Goal: Information Seeking & Learning: Learn about a topic

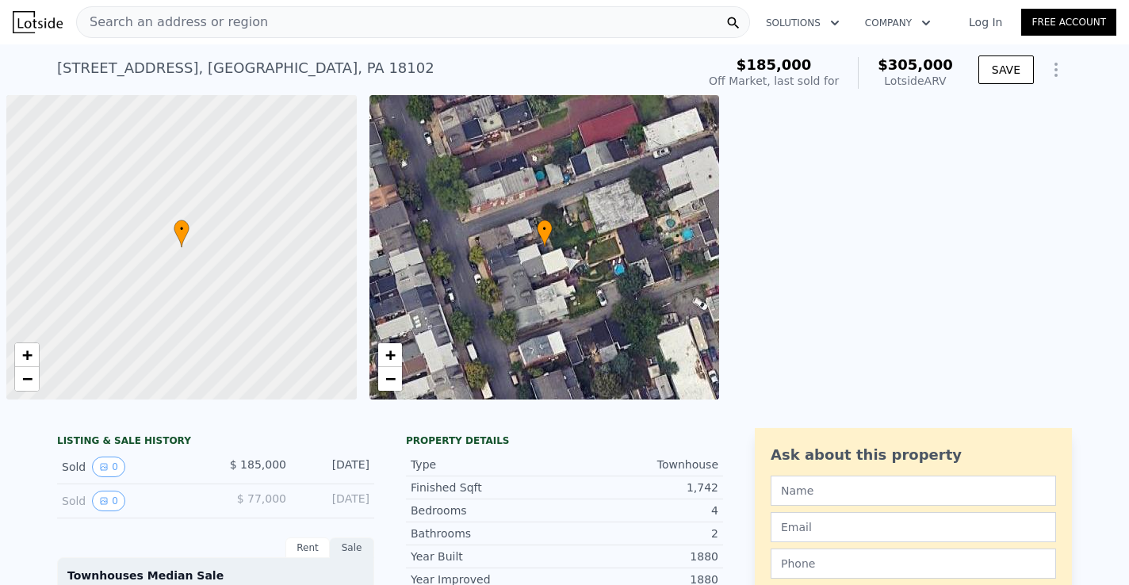
click at [333, 25] on div "Search an address or region" at bounding box center [413, 22] width 674 height 32
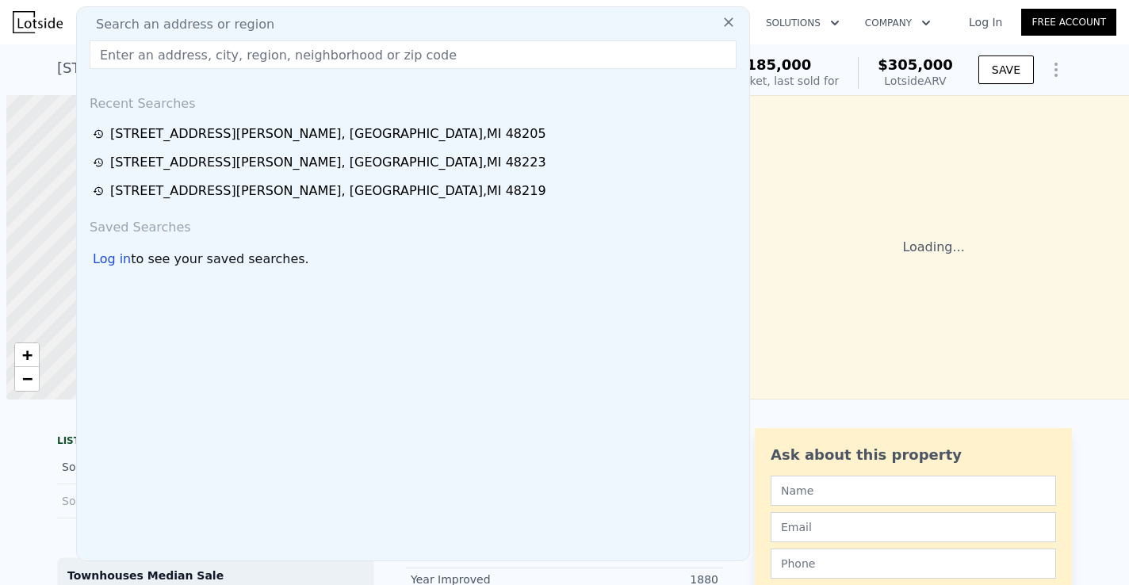
scroll to position [0, 6]
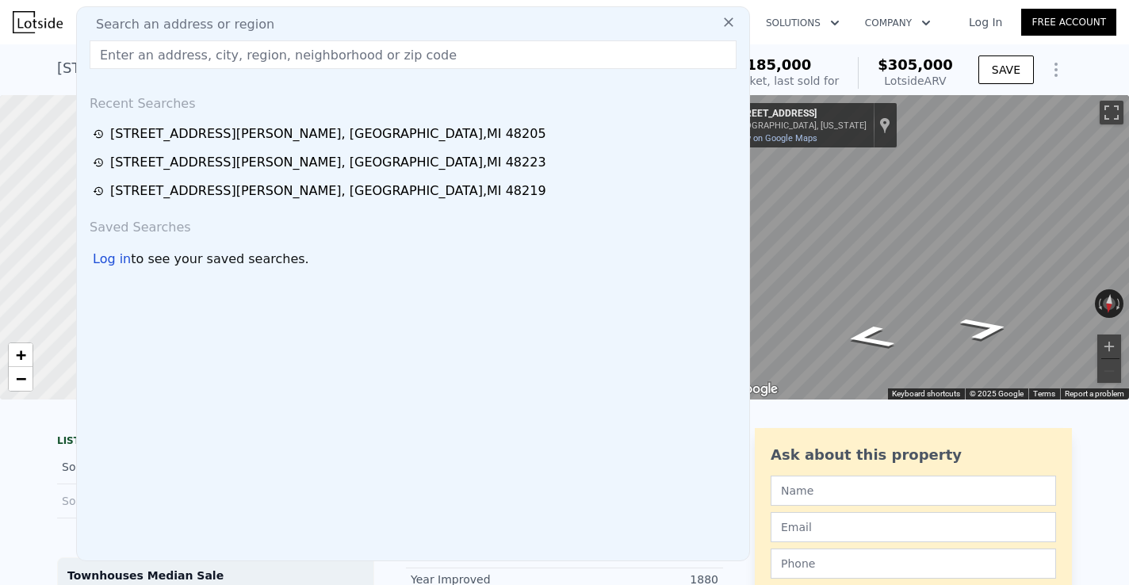
type input "[STREET_ADDRESS][PERSON_NAME]"
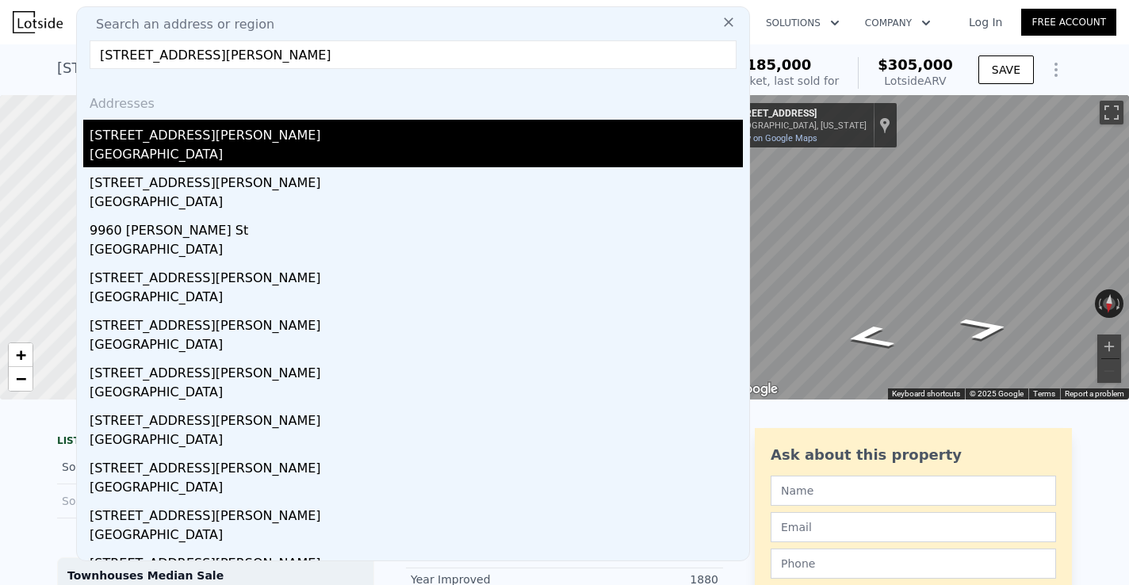
click at [173, 139] on div "[STREET_ADDRESS][PERSON_NAME]" at bounding box center [416, 132] width 653 height 25
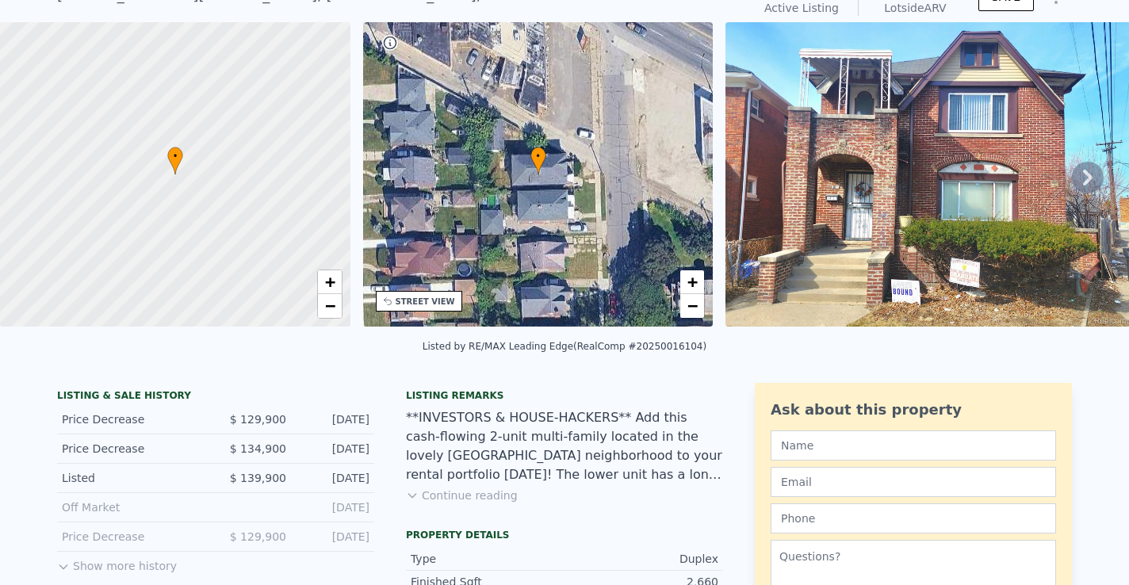
scroll to position [36, 0]
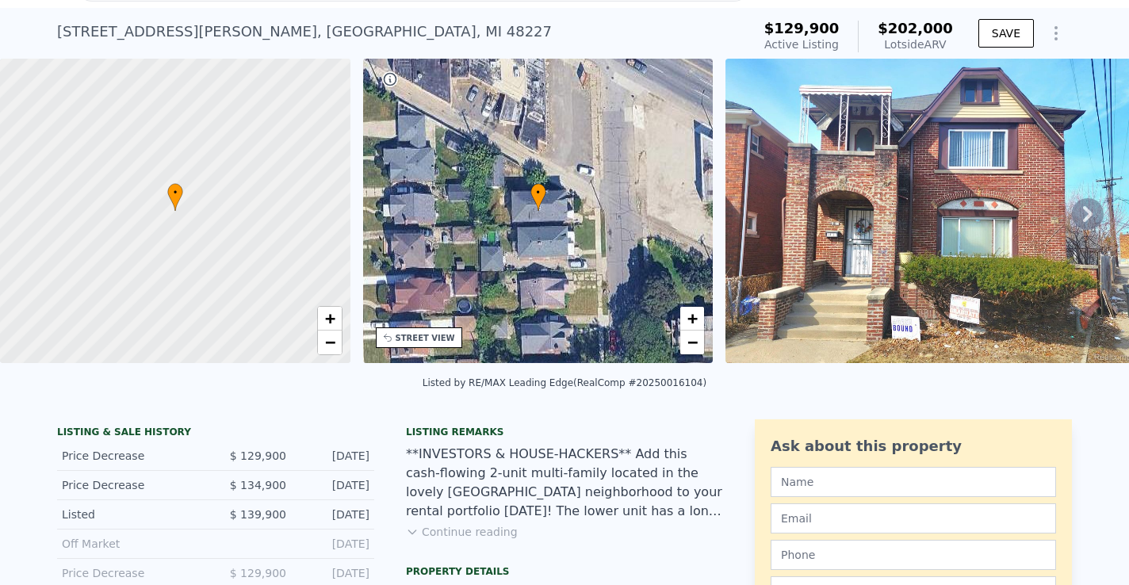
click at [1080, 213] on icon at bounding box center [1088, 214] width 32 height 32
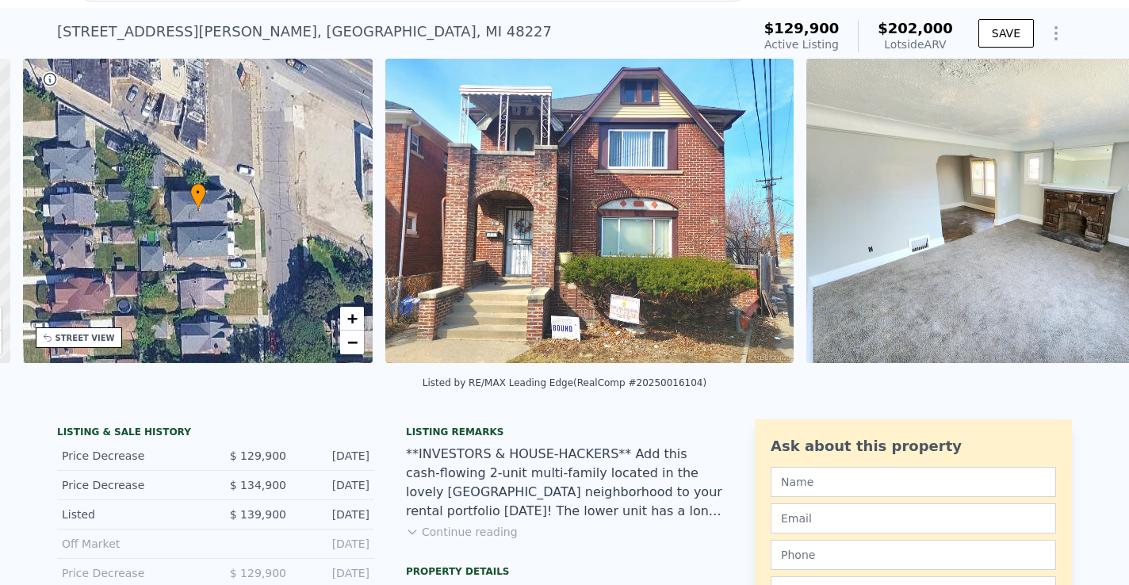
scroll to position [0, 369]
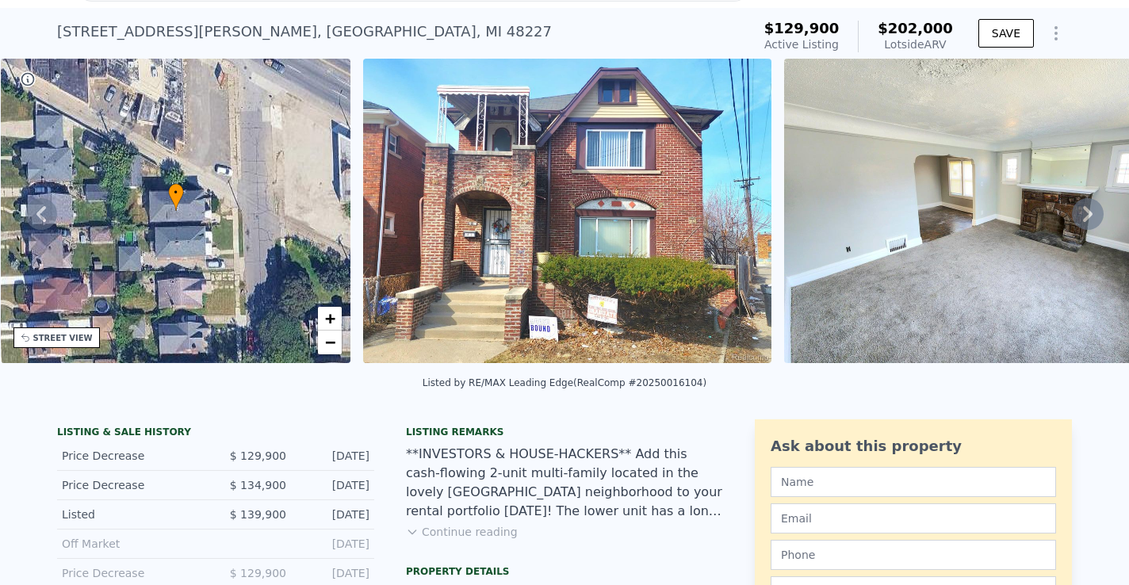
click at [1080, 213] on icon at bounding box center [1088, 214] width 32 height 32
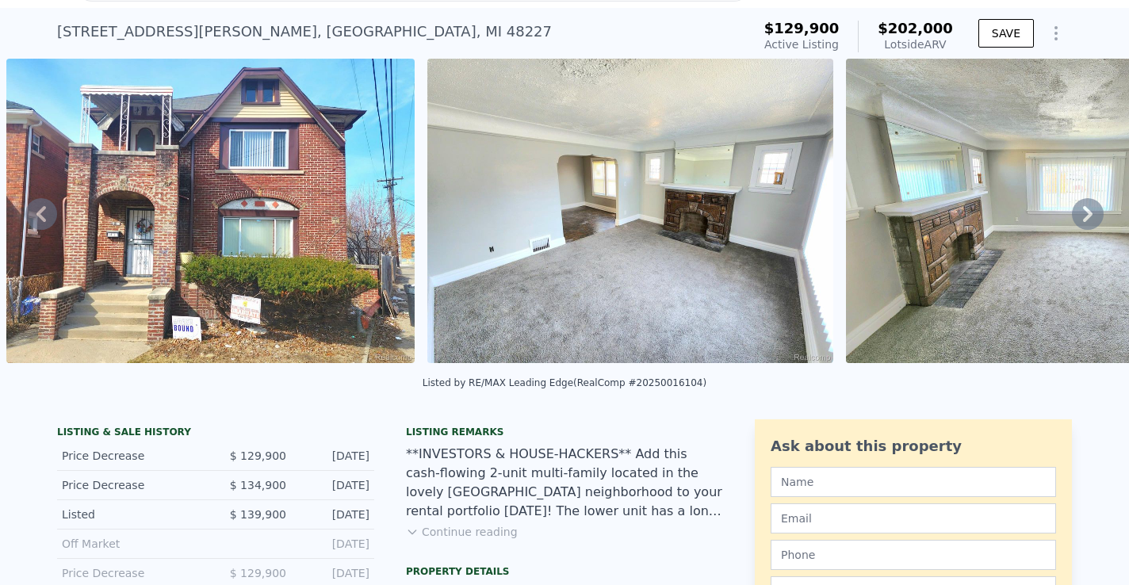
click at [1080, 213] on icon at bounding box center [1088, 214] width 32 height 32
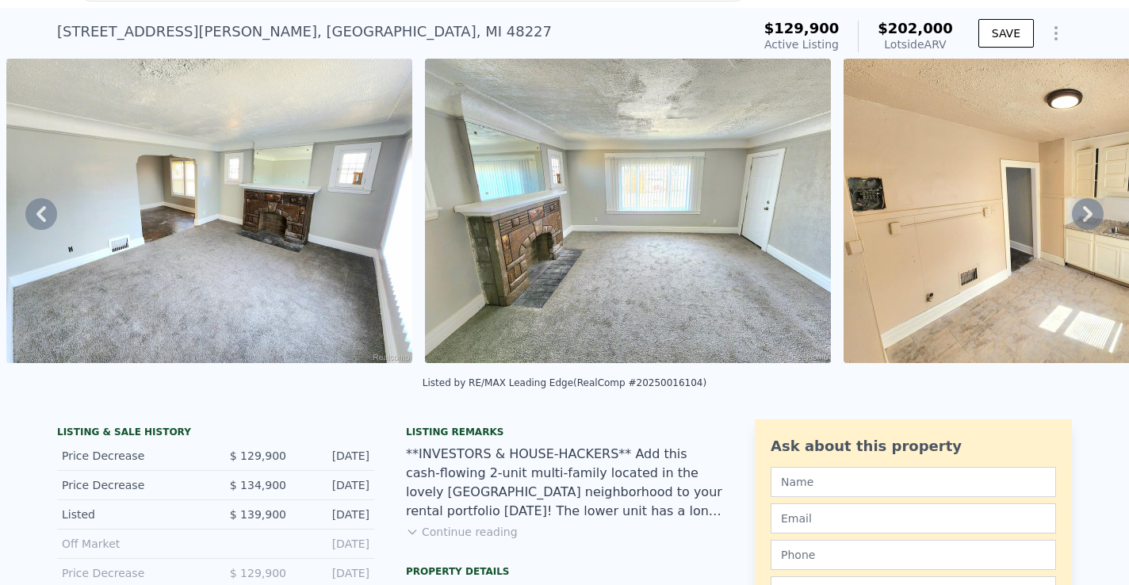
click at [1080, 213] on icon at bounding box center [1088, 214] width 32 height 32
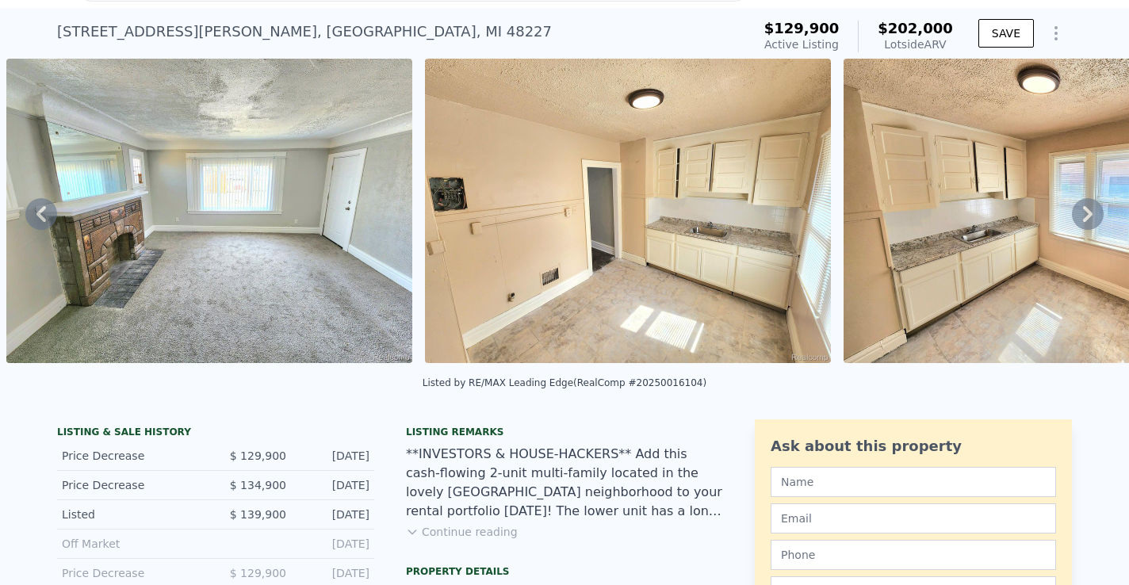
click at [1080, 213] on icon at bounding box center [1088, 214] width 32 height 32
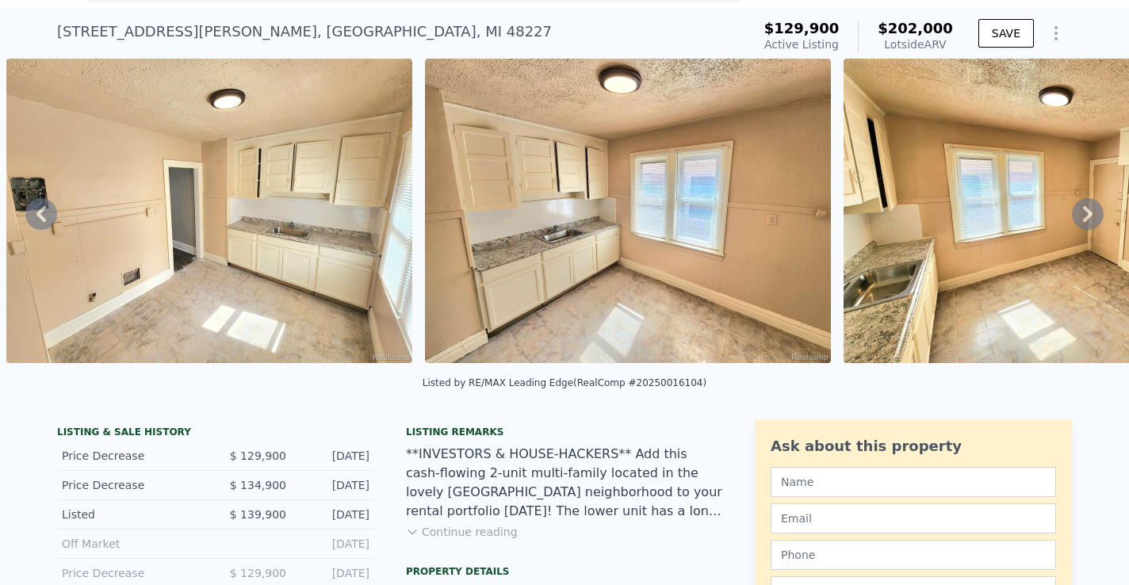
click at [1080, 213] on icon at bounding box center [1088, 214] width 32 height 32
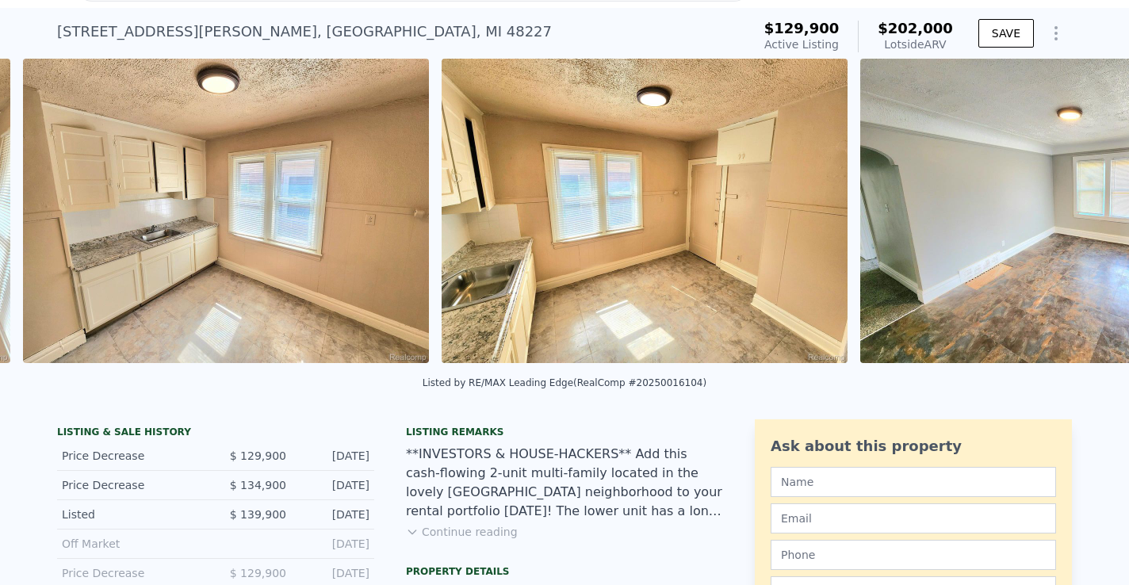
scroll to position [0, 2402]
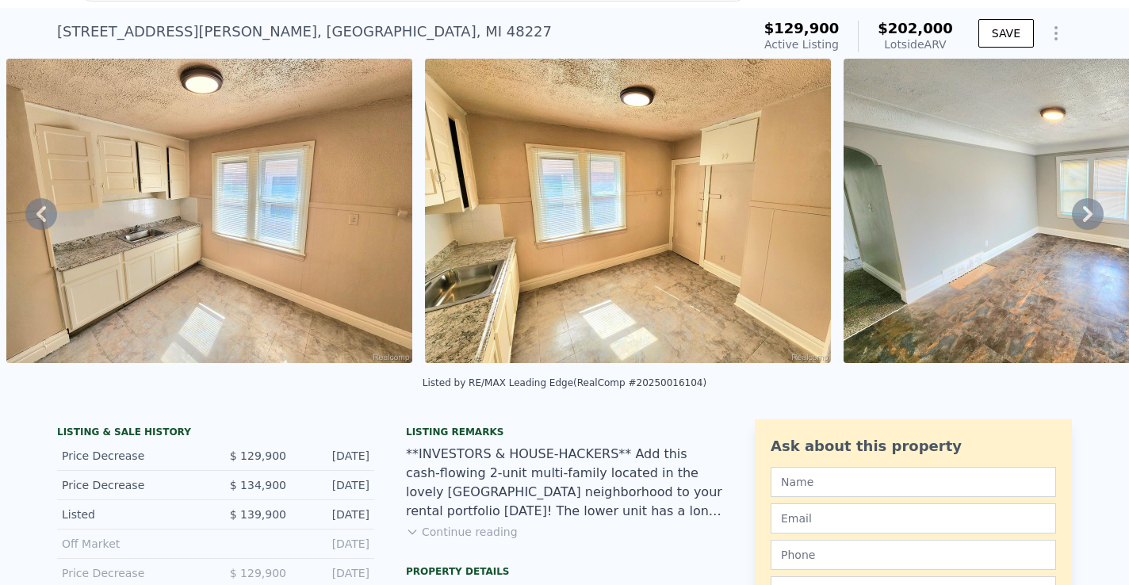
click at [1080, 213] on icon at bounding box center [1088, 214] width 32 height 32
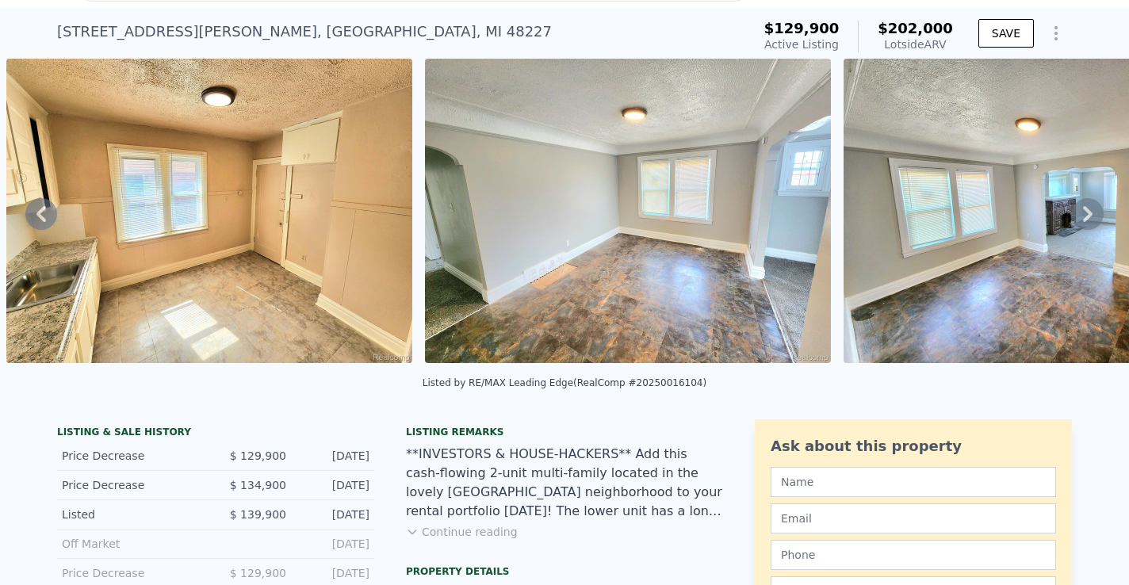
click at [1080, 213] on icon at bounding box center [1088, 214] width 32 height 32
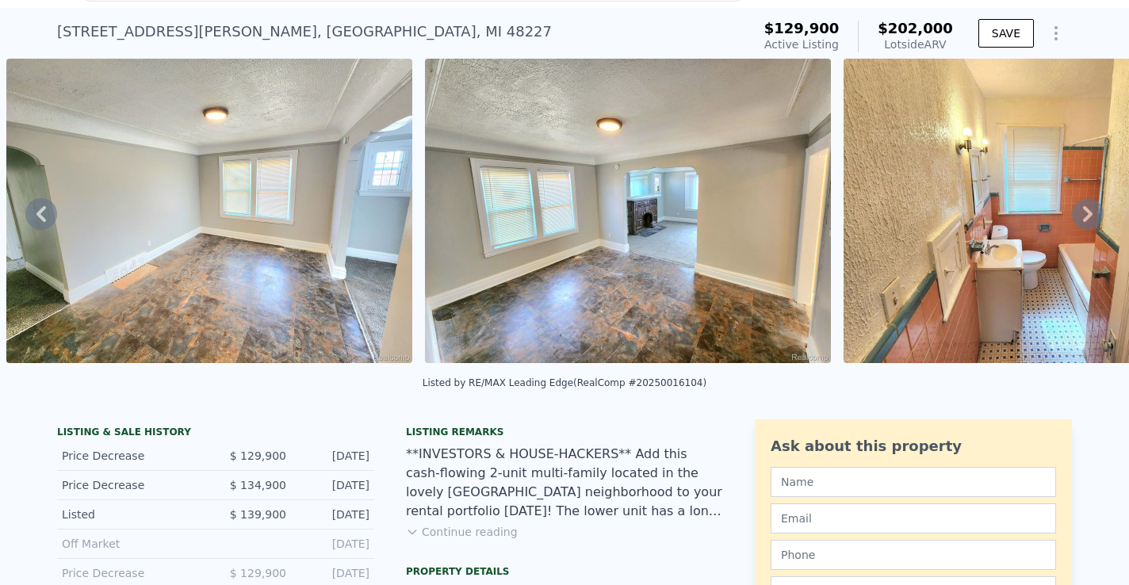
click at [1080, 213] on icon at bounding box center [1088, 214] width 32 height 32
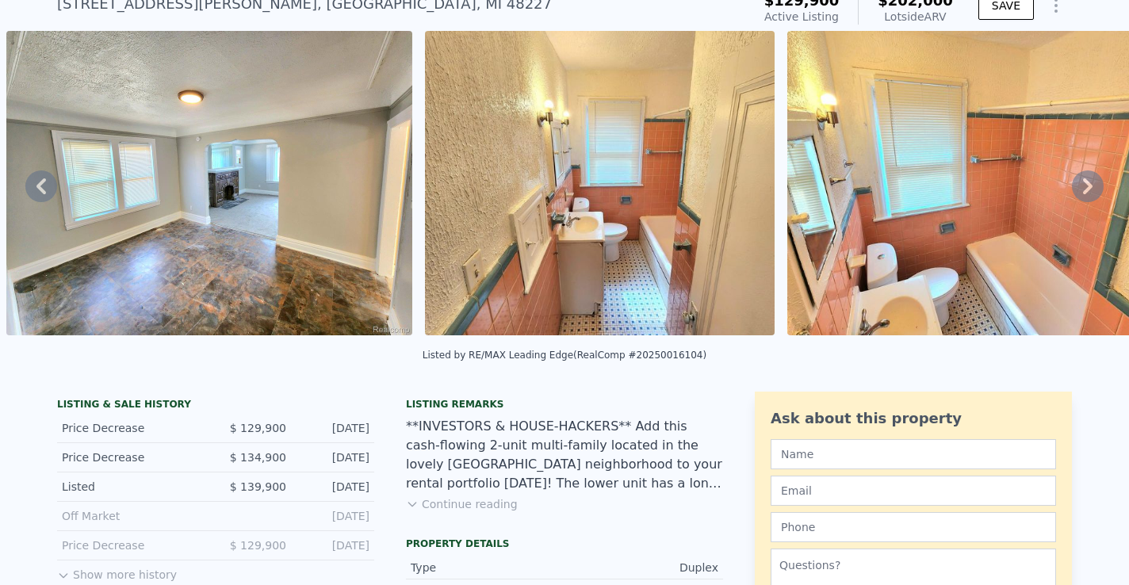
scroll to position [0, 0]
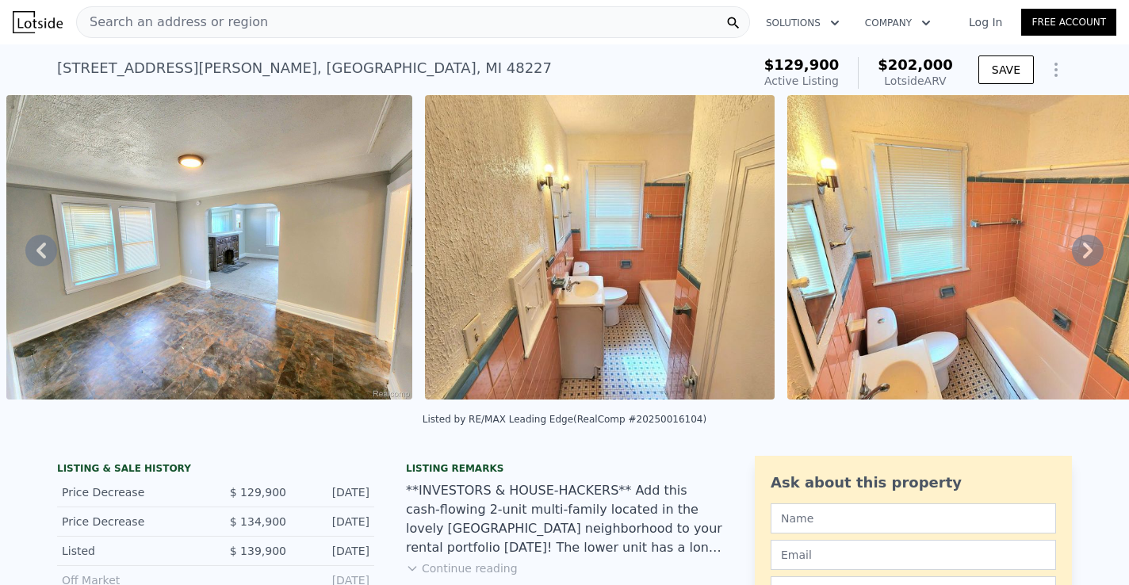
click at [47, 247] on icon at bounding box center [41, 251] width 32 height 32
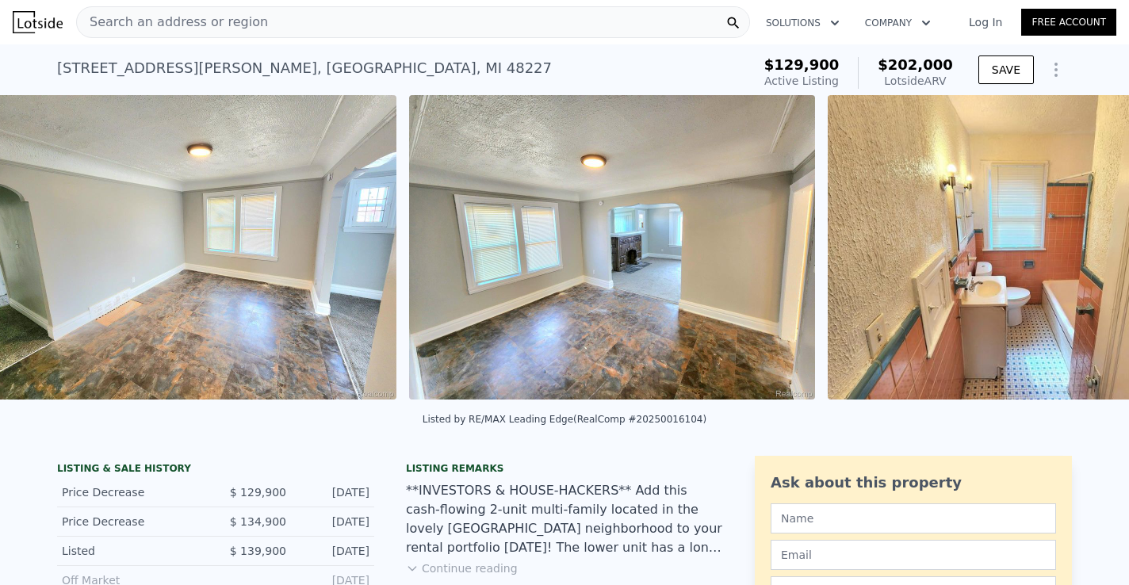
scroll to position [0, 3239]
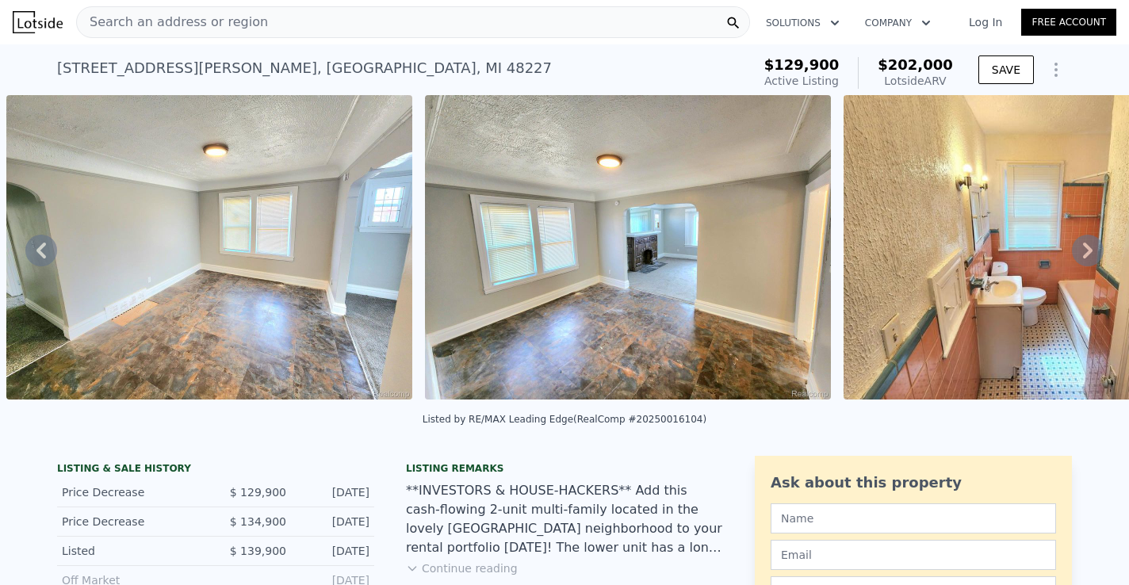
click at [35, 247] on icon at bounding box center [41, 251] width 32 height 32
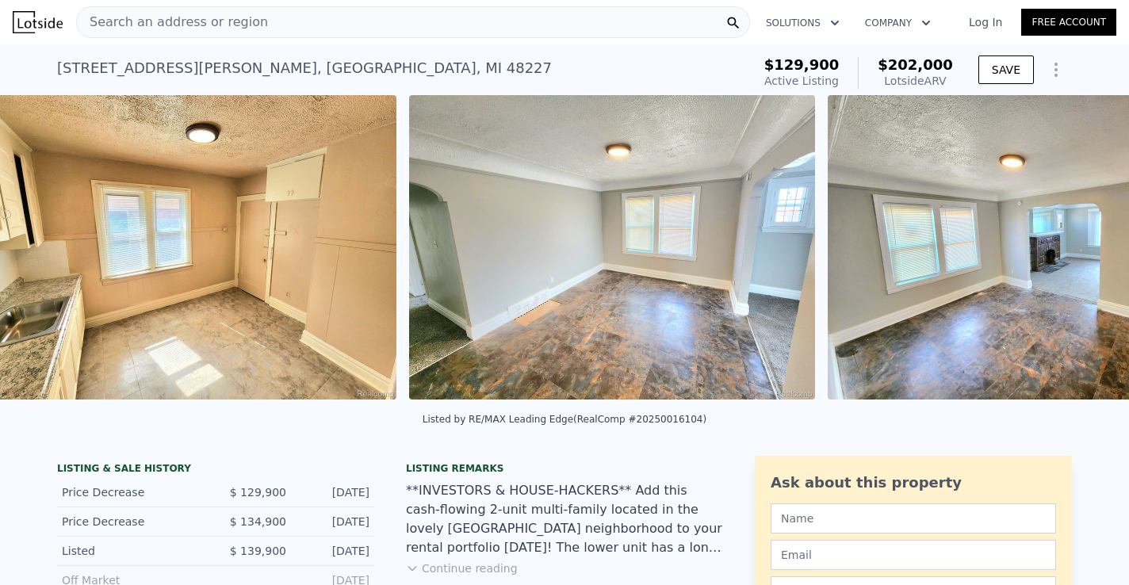
scroll to position [0, 2821]
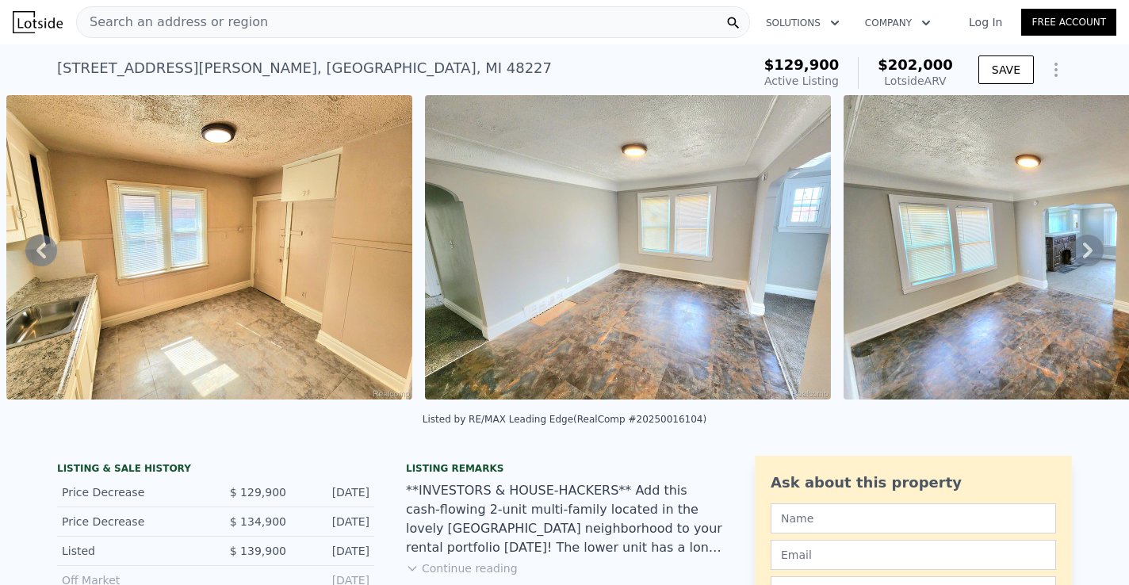
click at [35, 247] on icon at bounding box center [41, 251] width 32 height 32
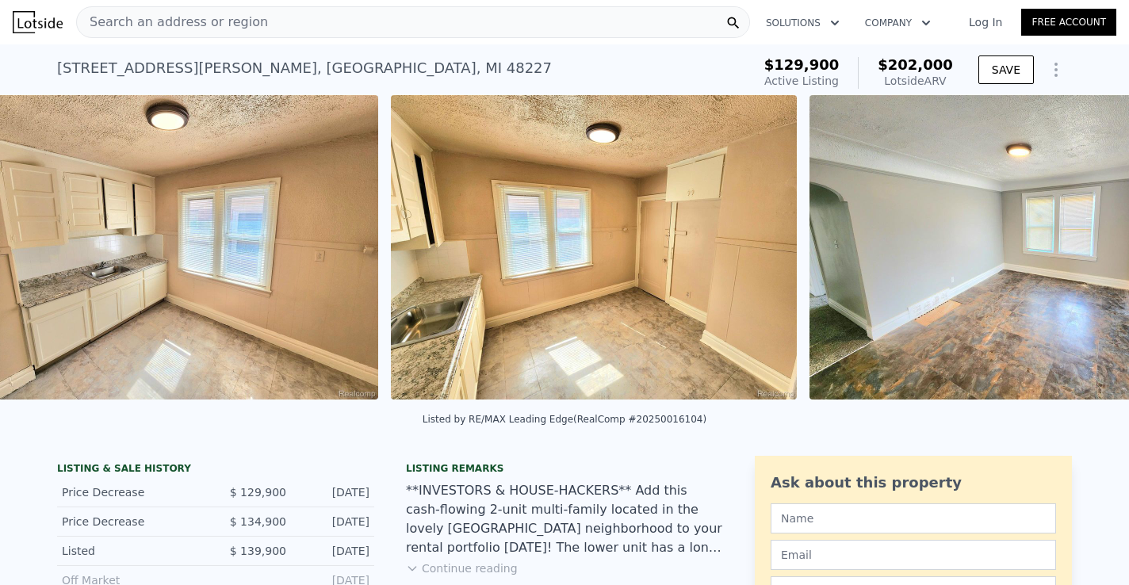
scroll to position [0, 2402]
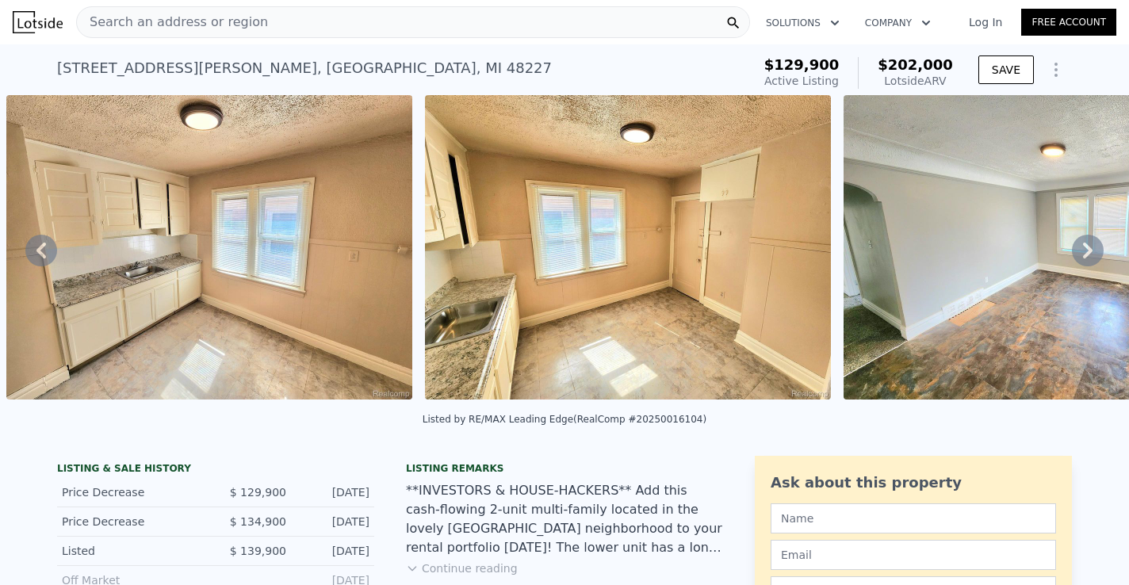
click at [35, 247] on icon at bounding box center [41, 251] width 32 height 32
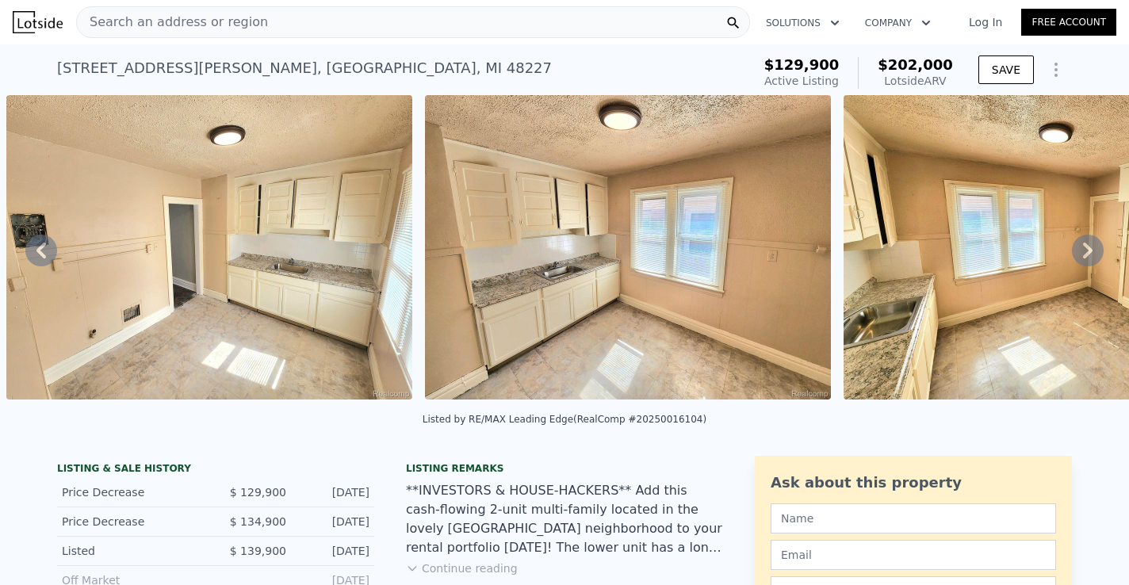
click at [35, 247] on icon at bounding box center [41, 251] width 32 height 32
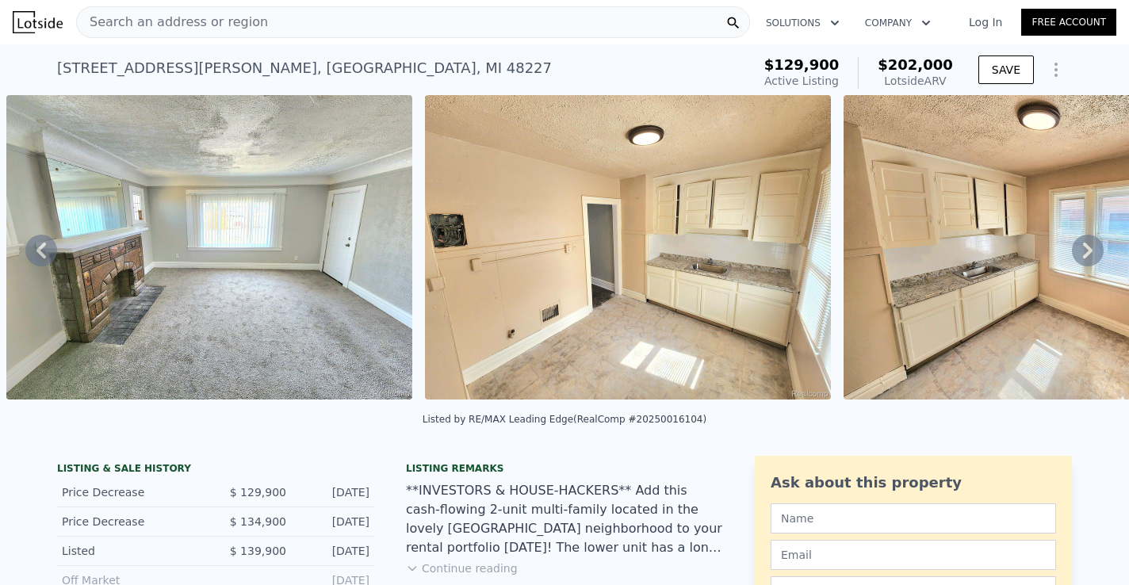
click at [35, 247] on icon at bounding box center [41, 251] width 32 height 32
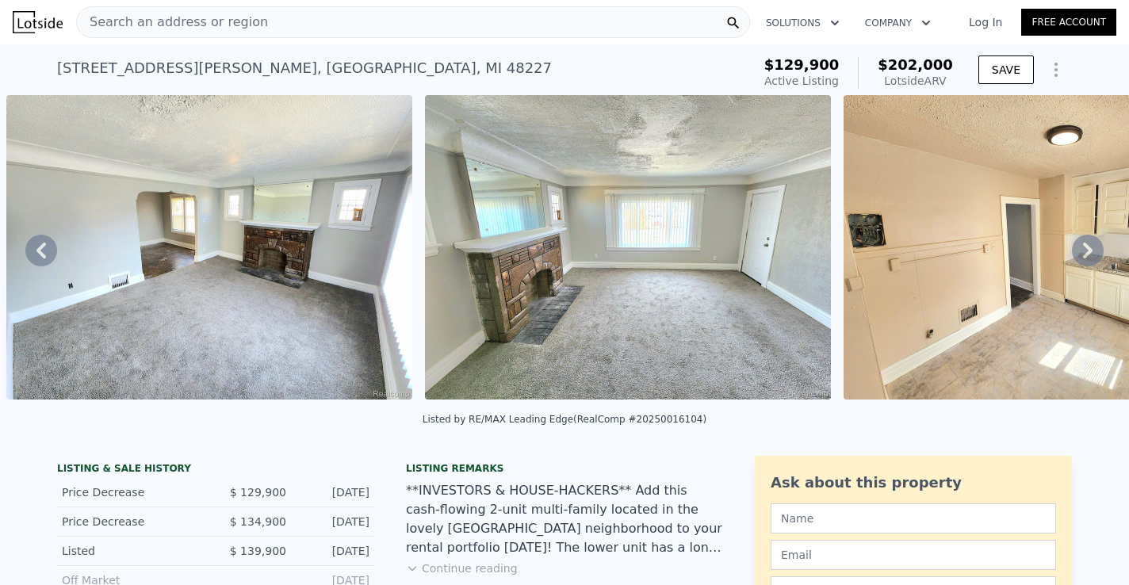
click at [35, 247] on icon at bounding box center [41, 251] width 32 height 32
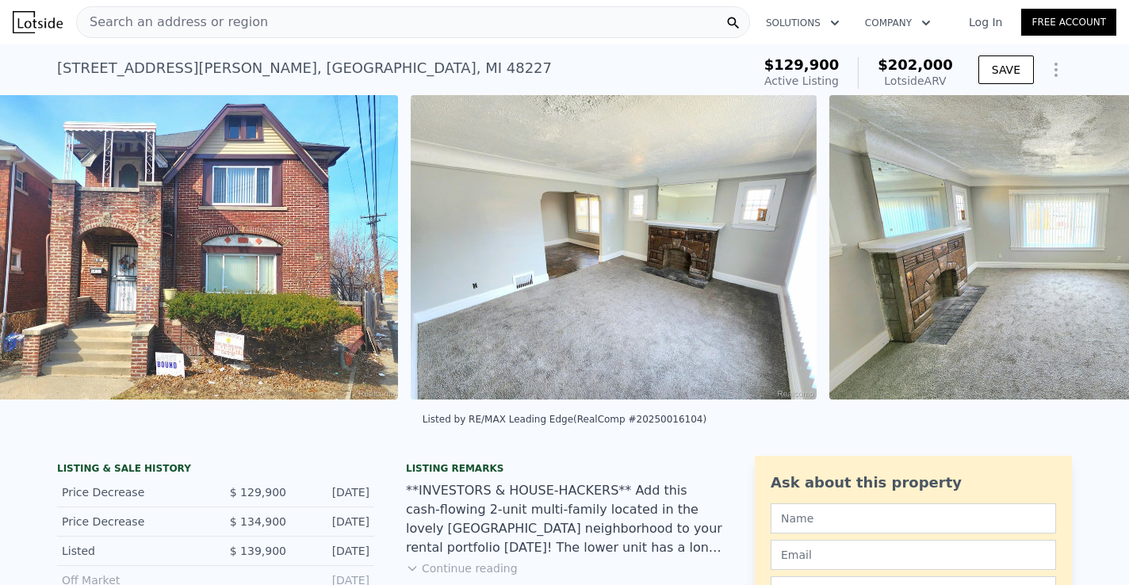
scroll to position [0, 725]
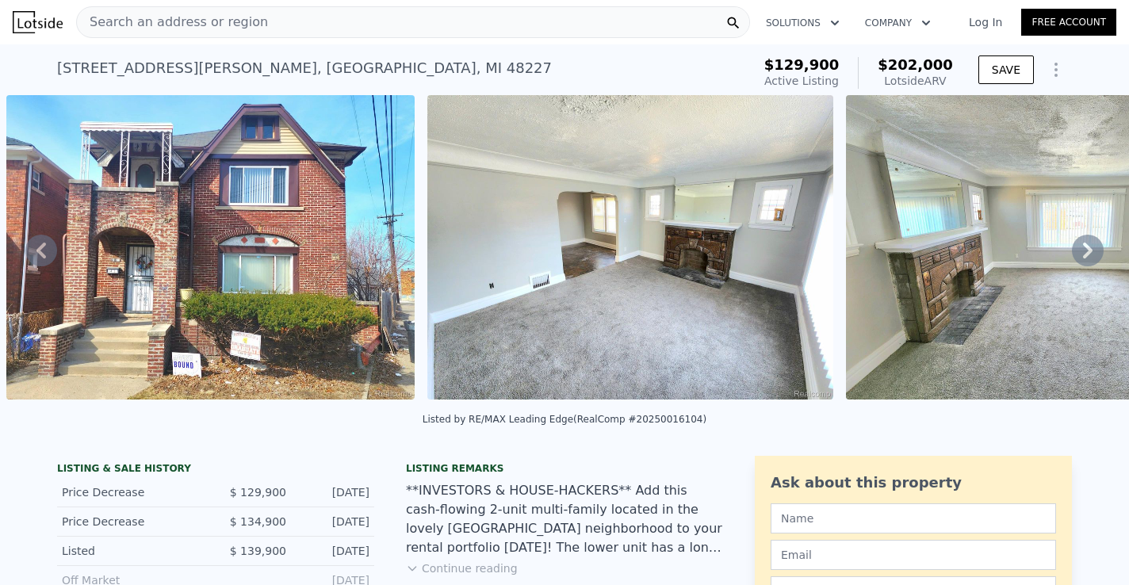
click at [35, 247] on icon at bounding box center [41, 251] width 32 height 32
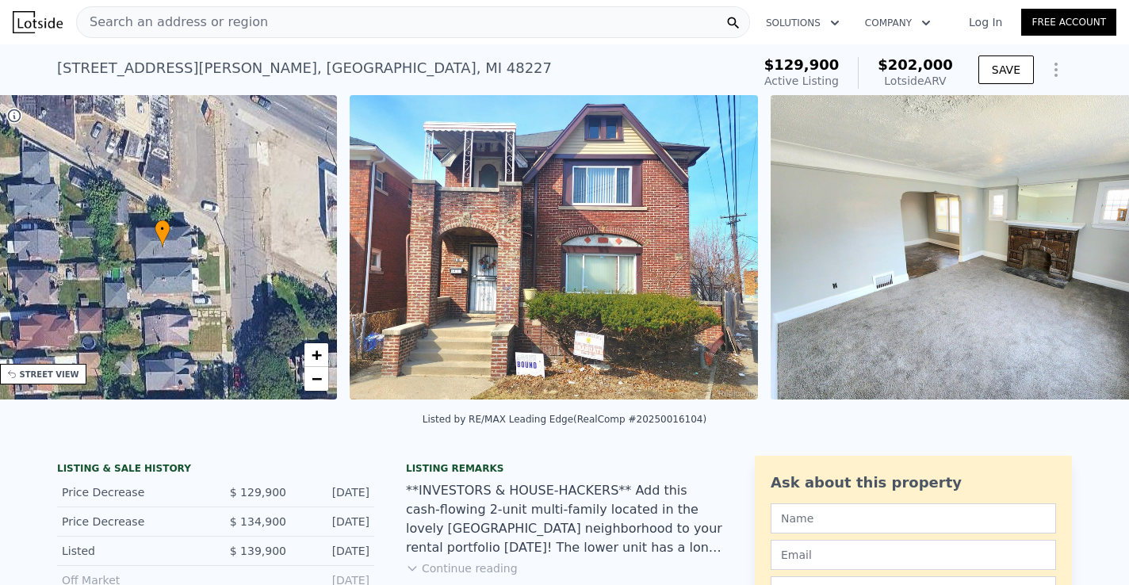
scroll to position [0, 369]
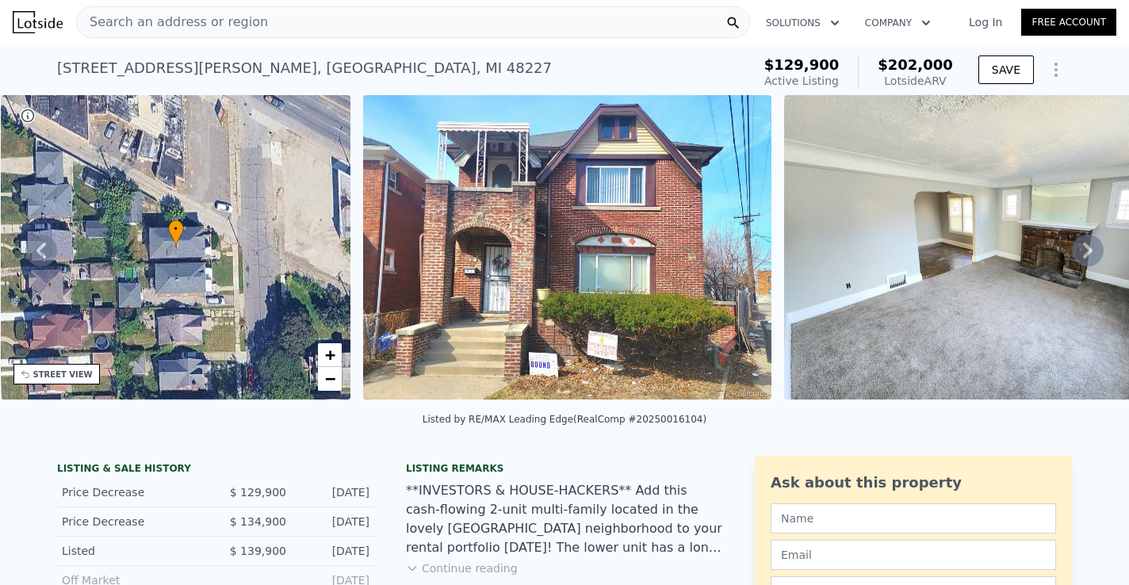
click at [436, 324] on img at bounding box center [567, 247] width 408 height 304
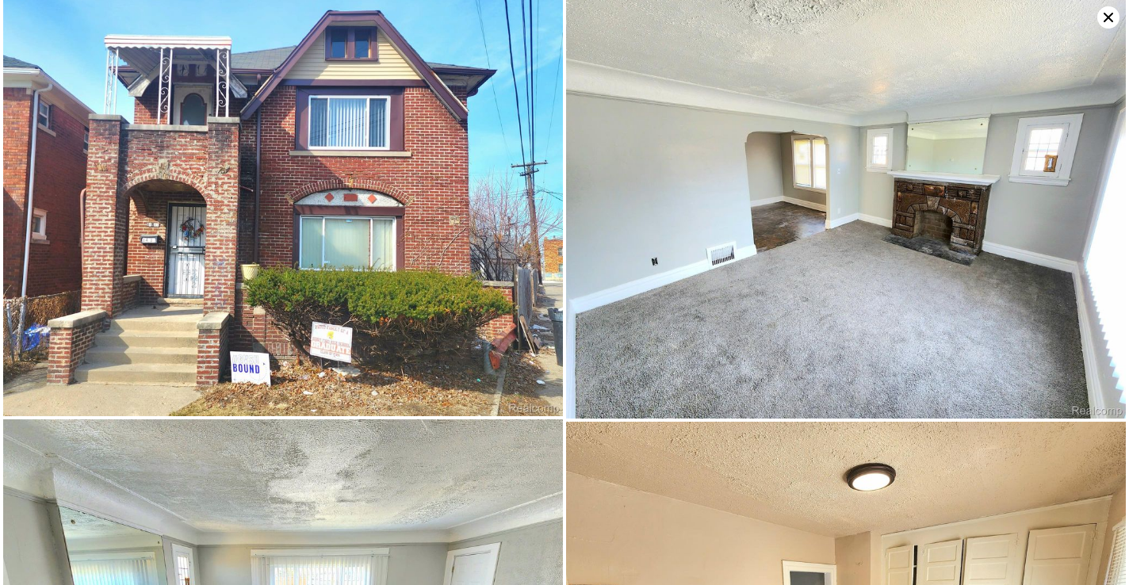
scroll to position [0, 0]
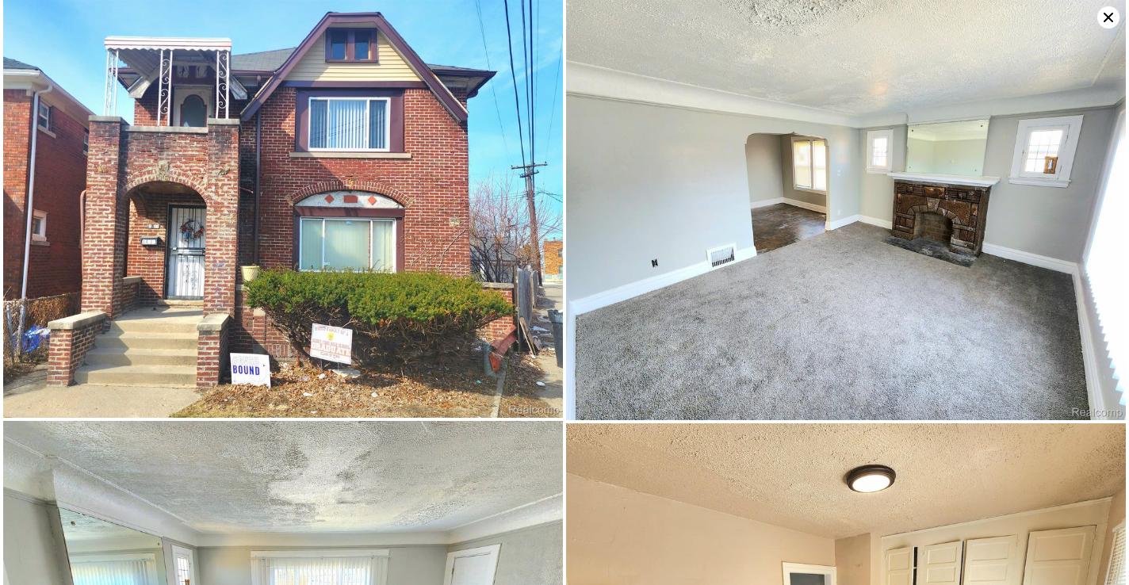
type input "3"
type input "4"
type input "1"
type input "2.5"
type input "1292"
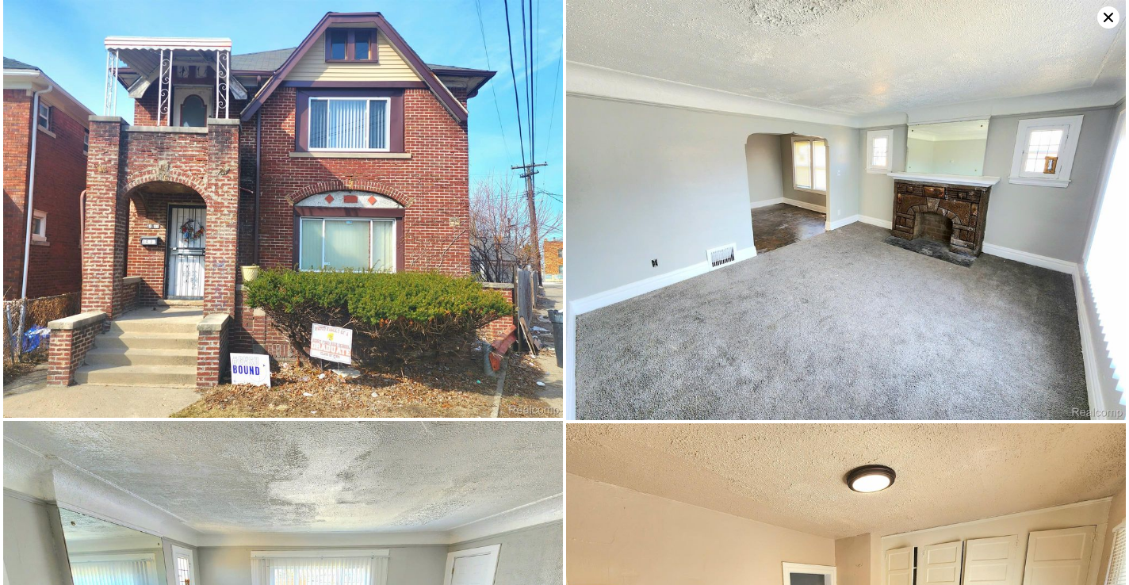
type input "1768"
type input "1950"
type input "10800"
type input "$ 305,000"
type input "6"
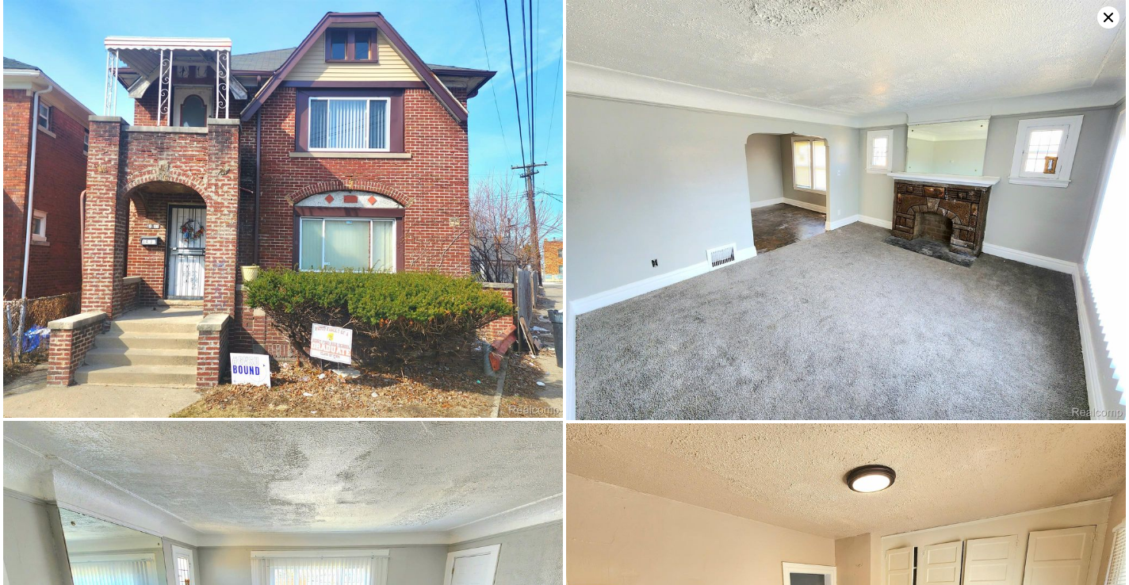
type input "$ 84,471"
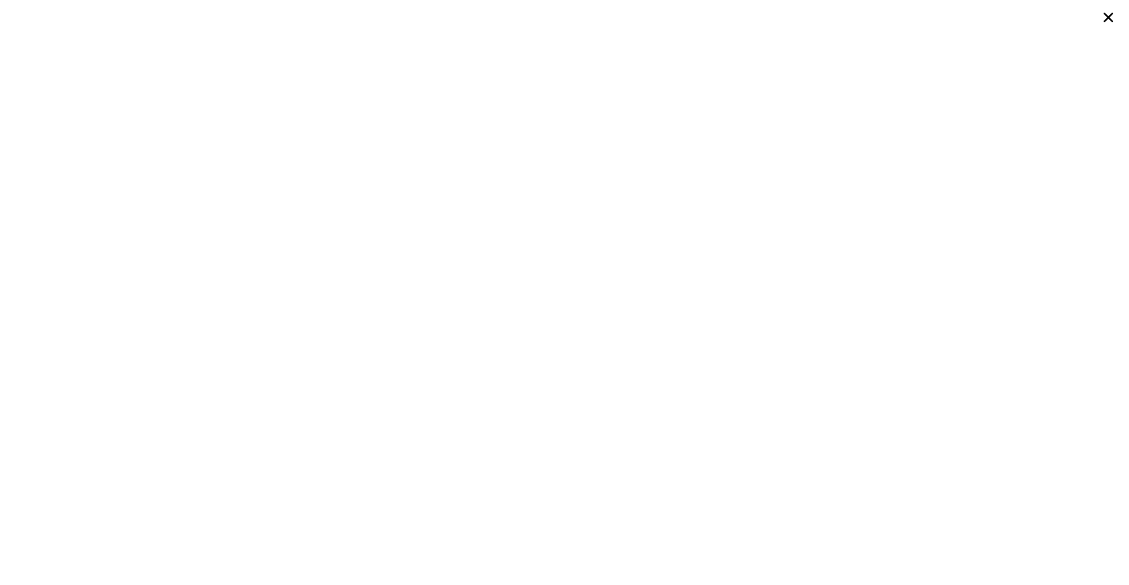
scroll to position [0, 6]
